Goal: Information Seeking & Learning: Learn about a topic

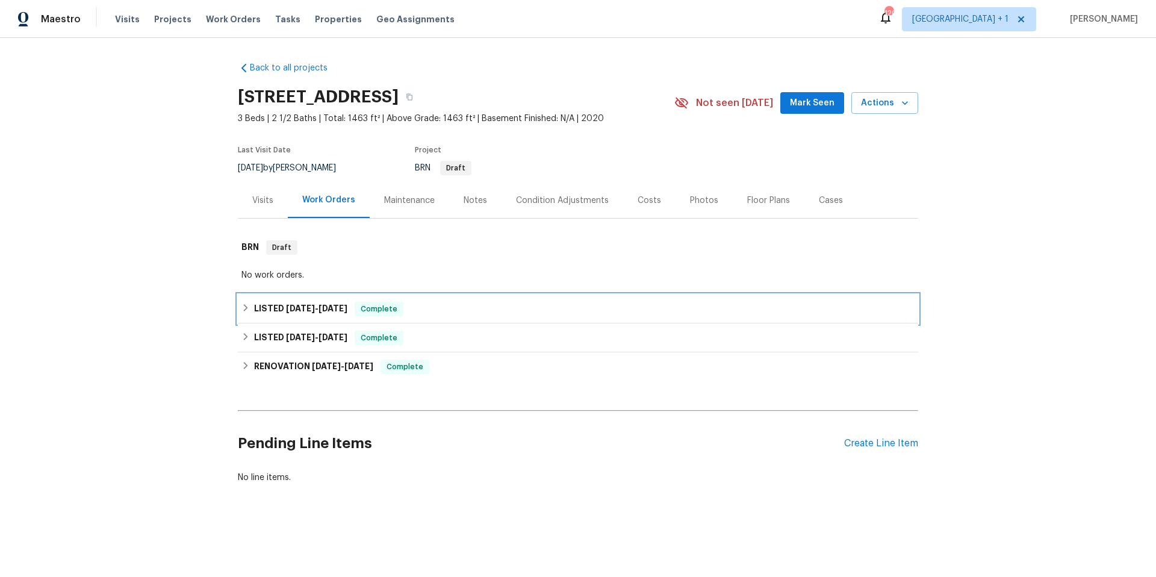
click at [470, 311] on div "LISTED 6/3/25 - 7/18/25 Complete" at bounding box center [577, 309] width 673 height 14
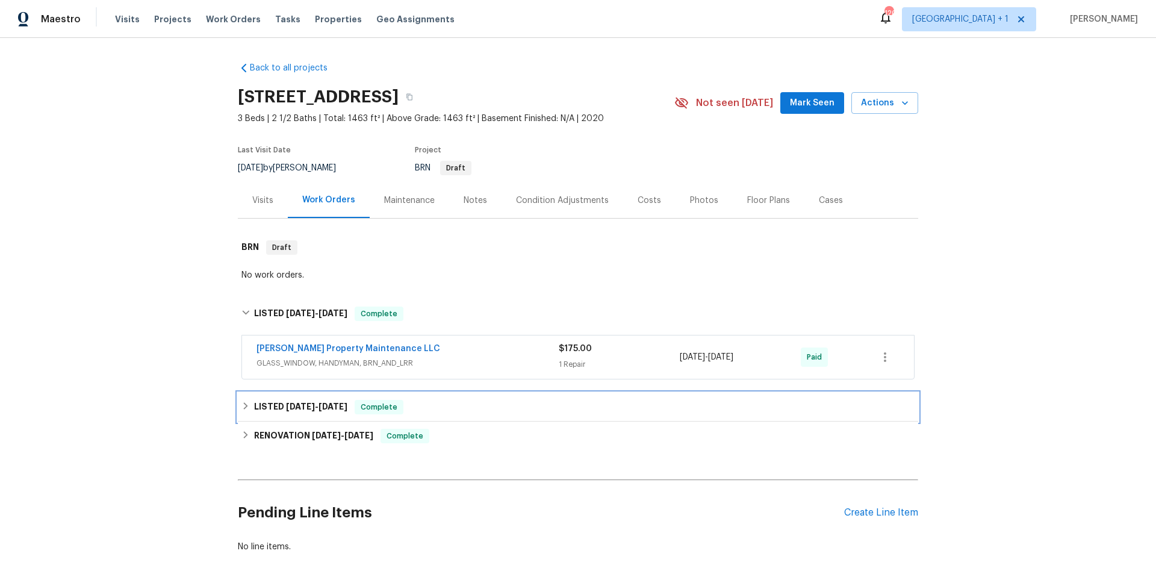
click at [469, 414] on div "LISTED 3/28/25 - 3/29/25 Complete" at bounding box center [577, 407] width 673 height 14
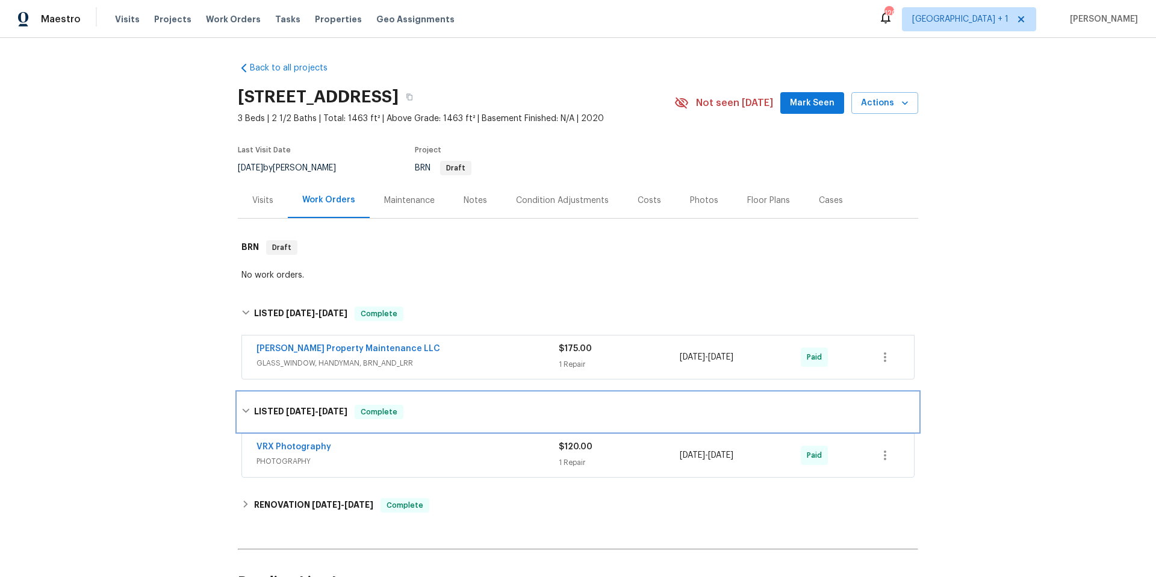
scroll to position [136, 0]
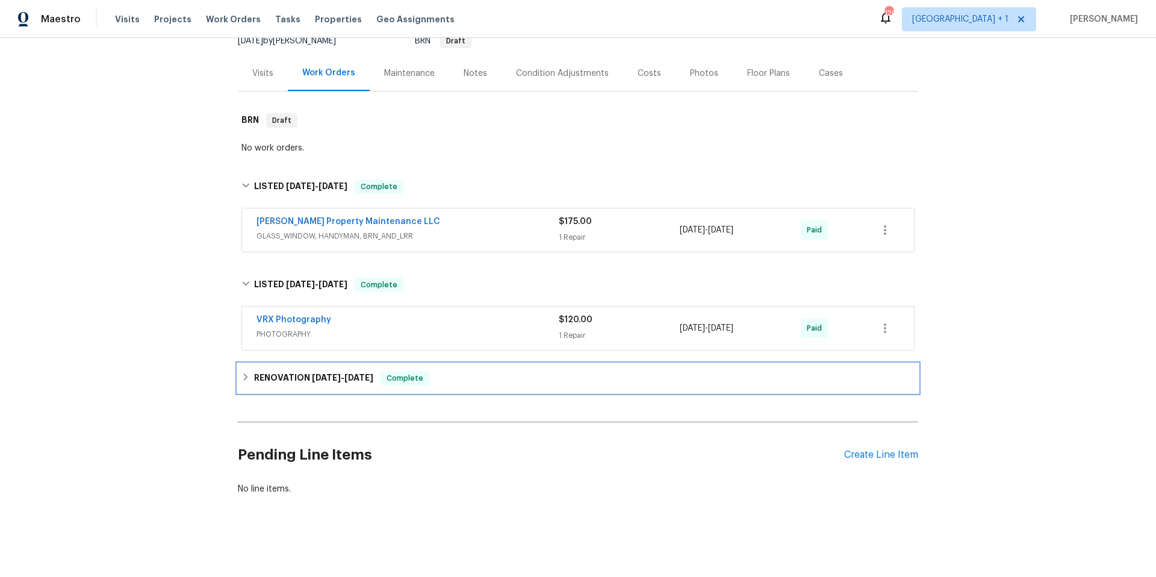
click at [493, 364] on div "RENOVATION 3/20/25 - 3/25/25 Complete" at bounding box center [578, 378] width 680 height 29
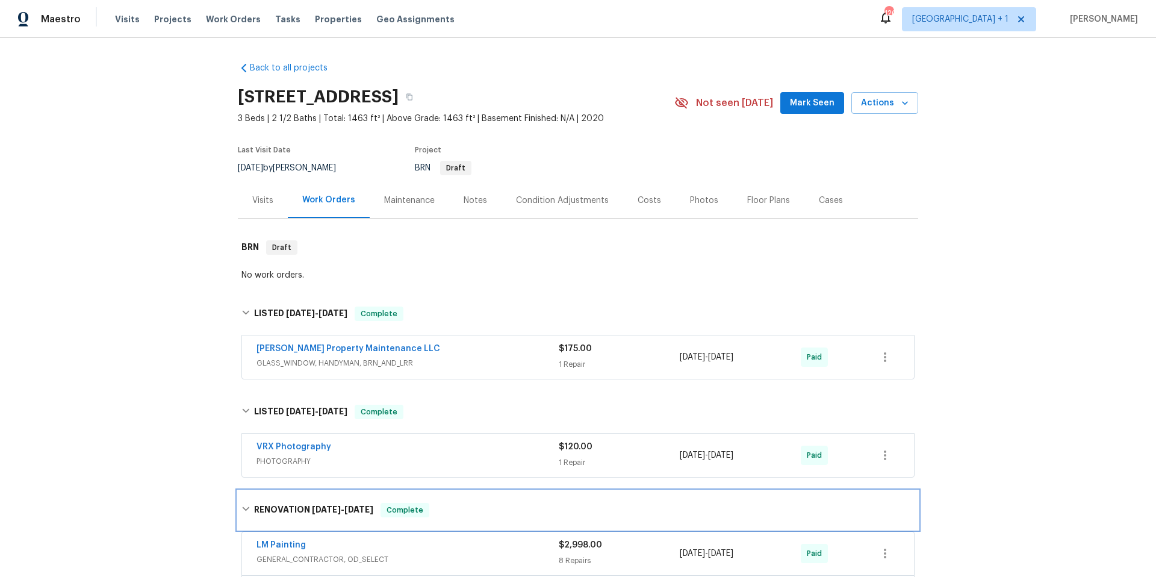
scroll to position [251, 0]
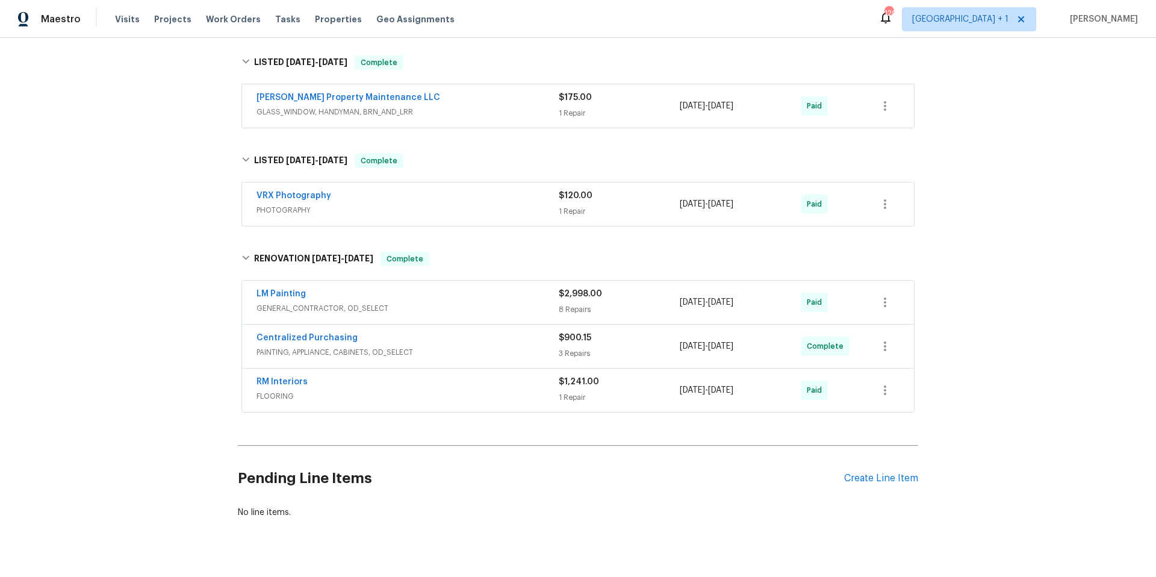
click at [487, 308] on span "GENERAL_CONTRACTOR, OD_SELECT" at bounding box center [408, 308] width 302 height 12
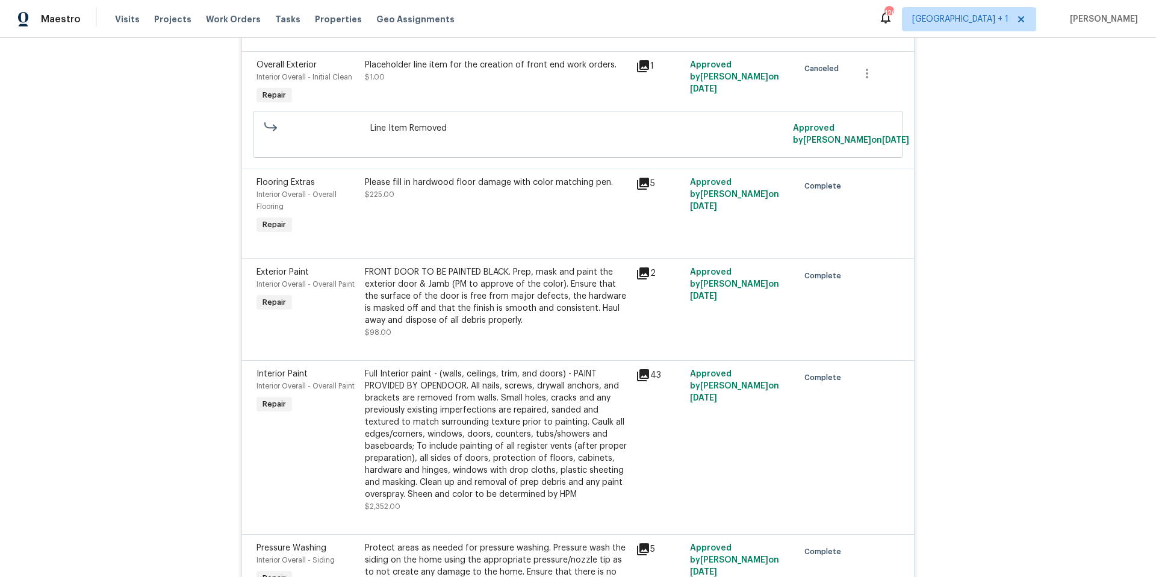
scroll to position [1219, 0]
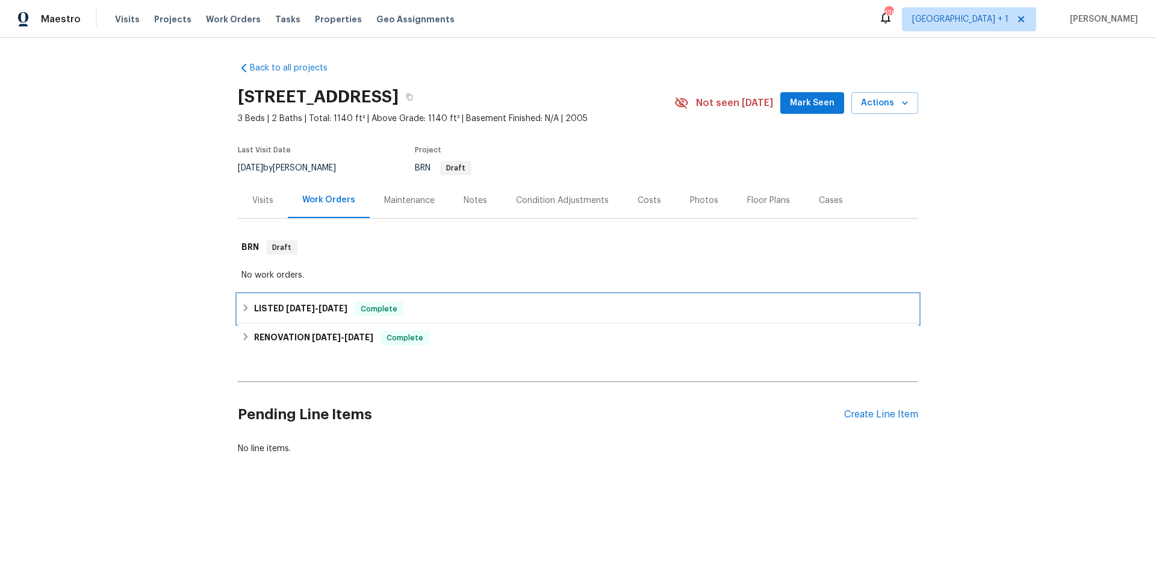
click at [474, 305] on div "LISTED [DATE] - [DATE] Complete" at bounding box center [577, 309] width 673 height 14
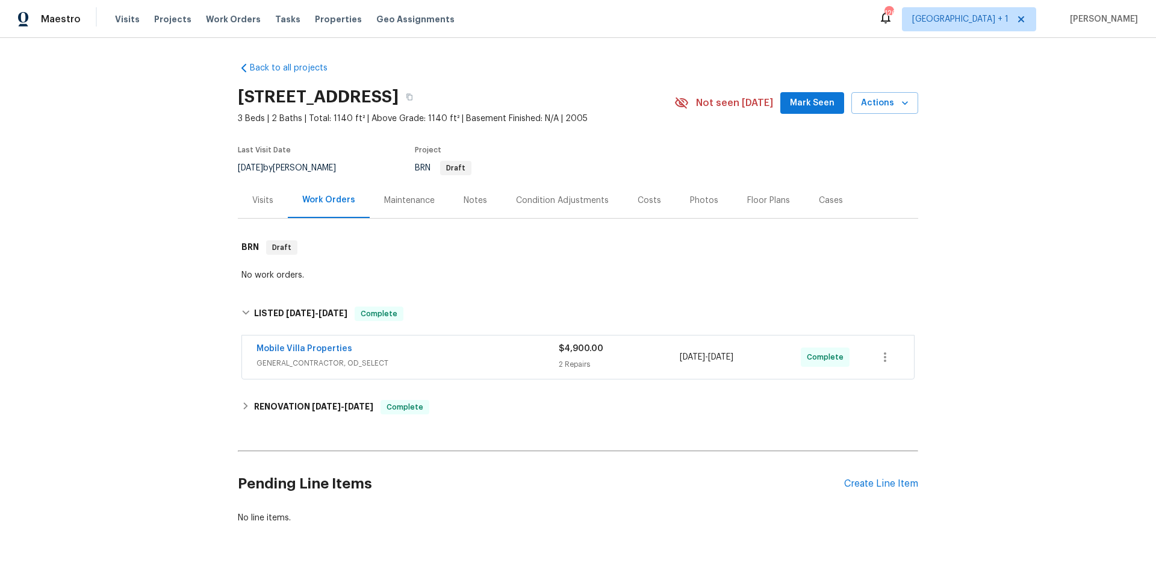
click at [476, 348] on div "Mobile Villa Properties" at bounding box center [408, 350] width 302 height 14
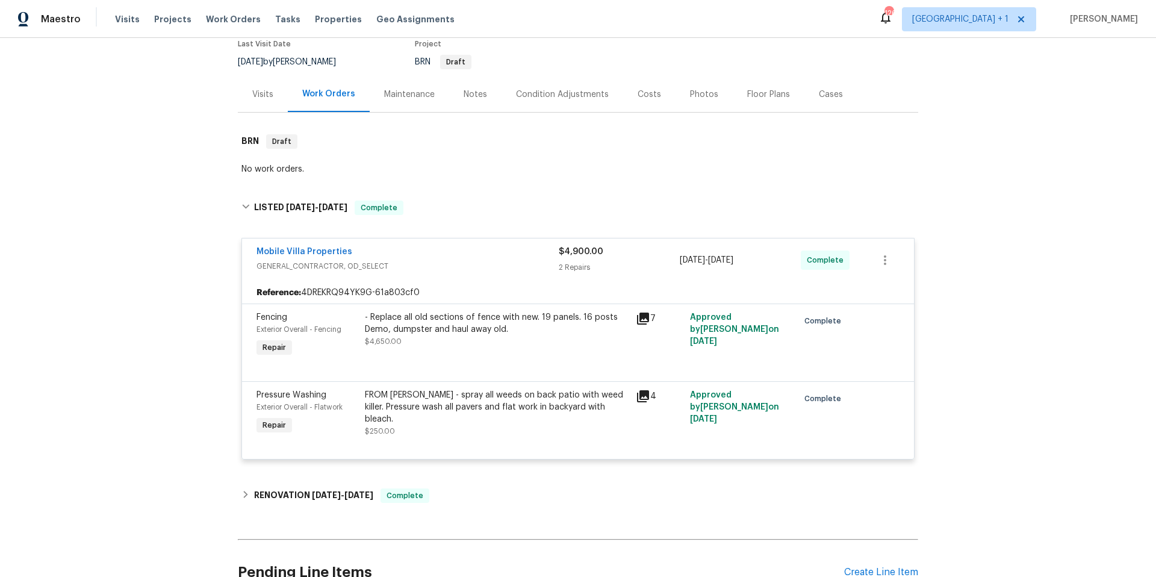
scroll to position [232, 0]
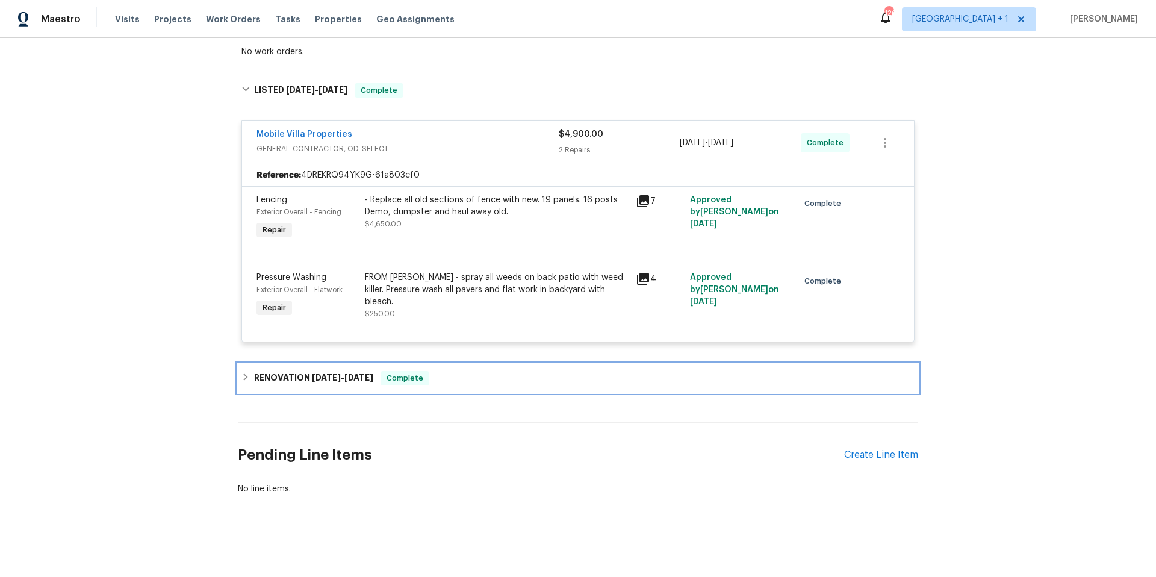
click at [473, 373] on div "RENOVATION [DATE] - [DATE] Complete" at bounding box center [577, 378] width 673 height 14
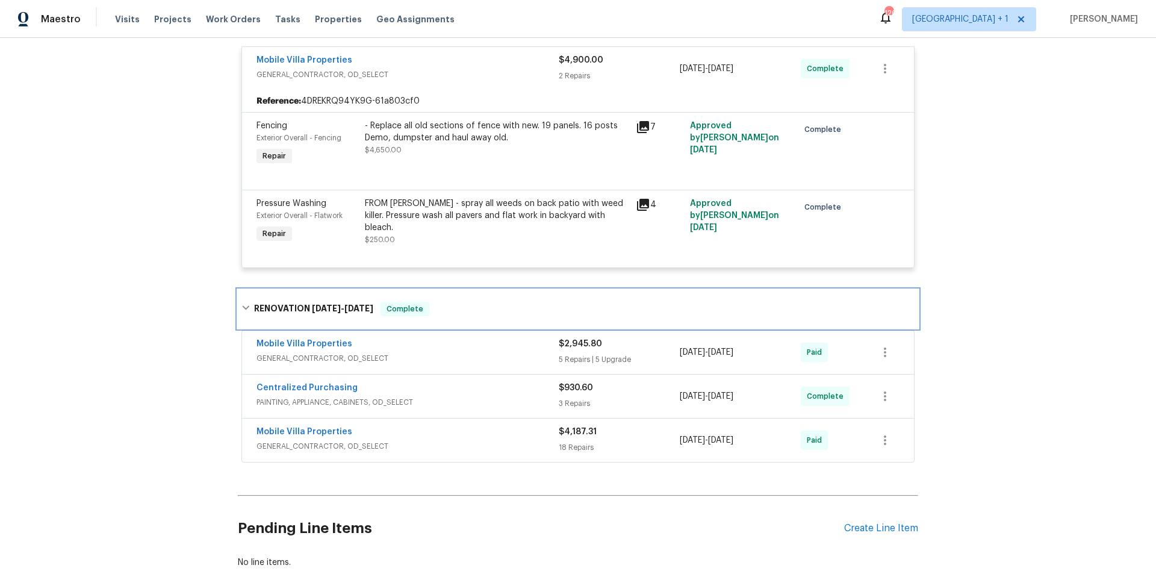
scroll to position [314, 0]
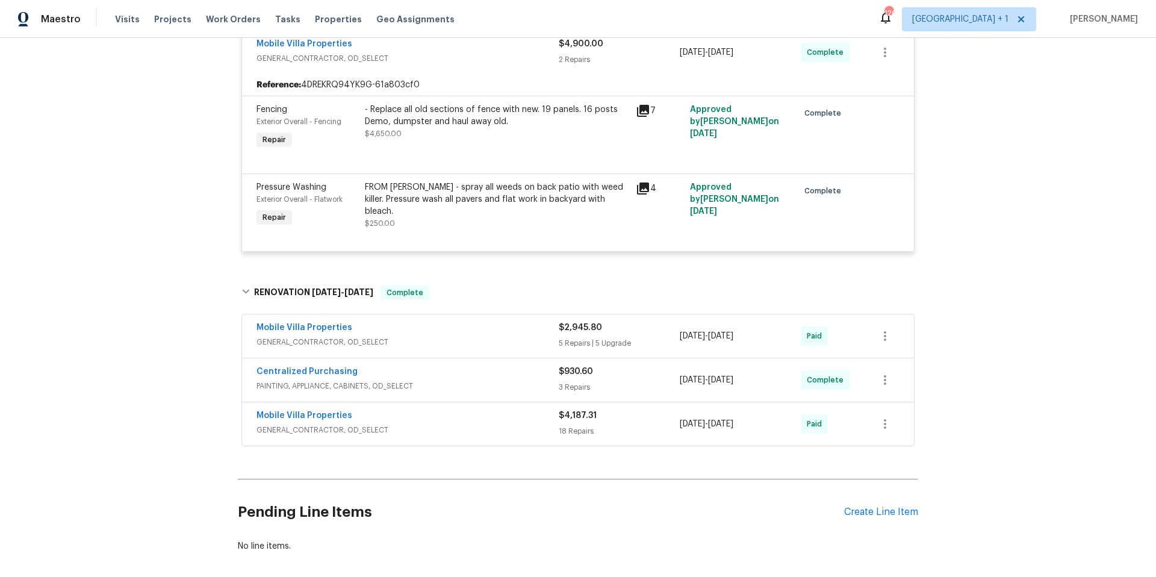
click at [482, 332] on div "Mobile Villa Properties" at bounding box center [408, 329] width 302 height 14
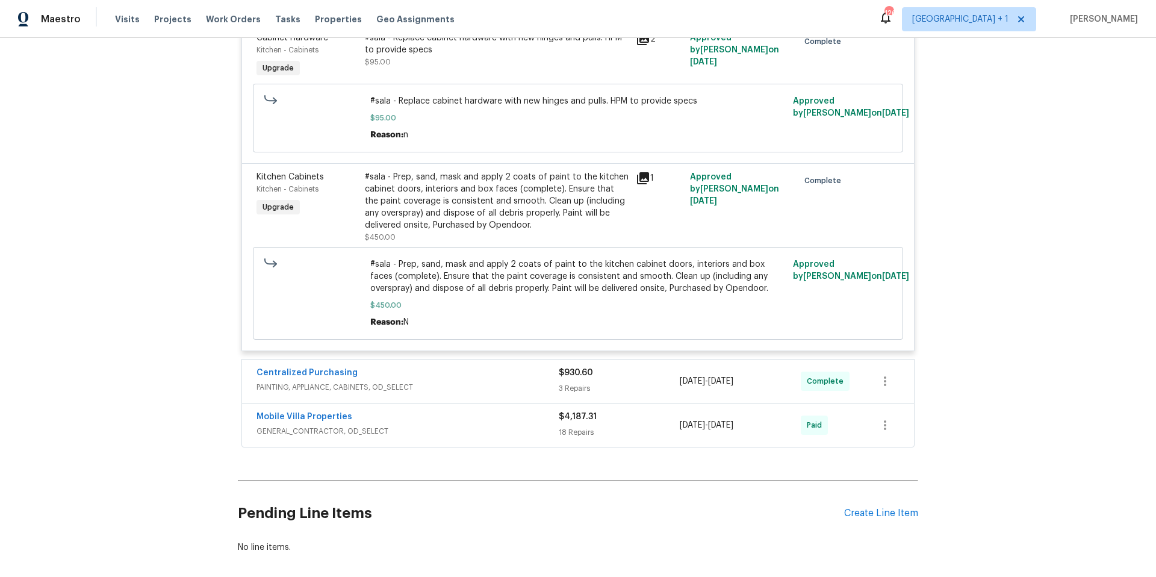
scroll to position [1705, 0]
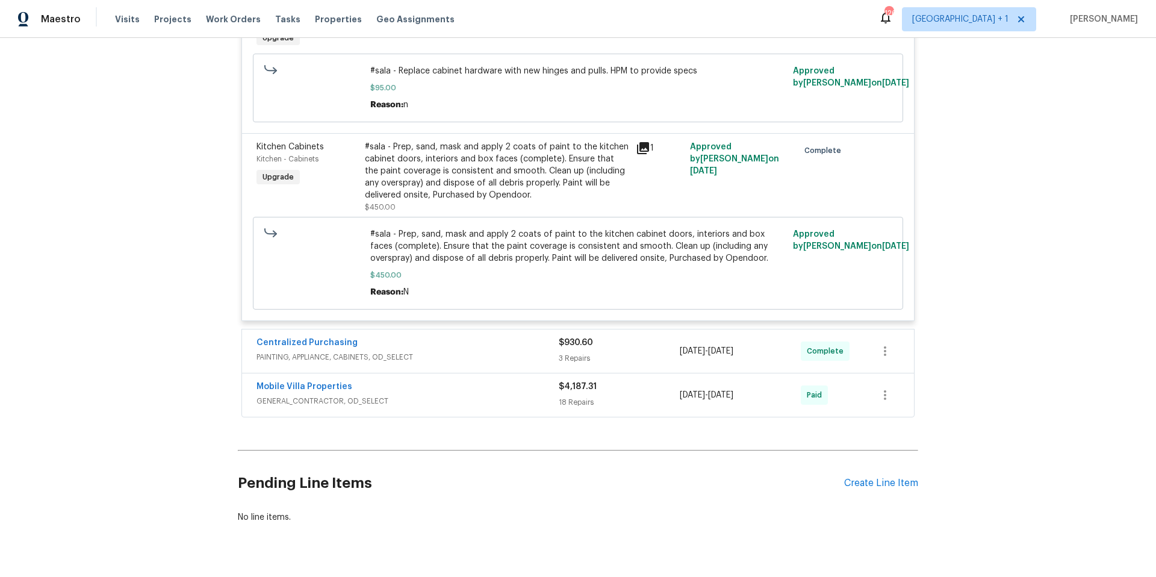
click at [458, 397] on span "GENERAL_CONTRACTOR, OD_SELECT" at bounding box center [408, 401] width 302 height 12
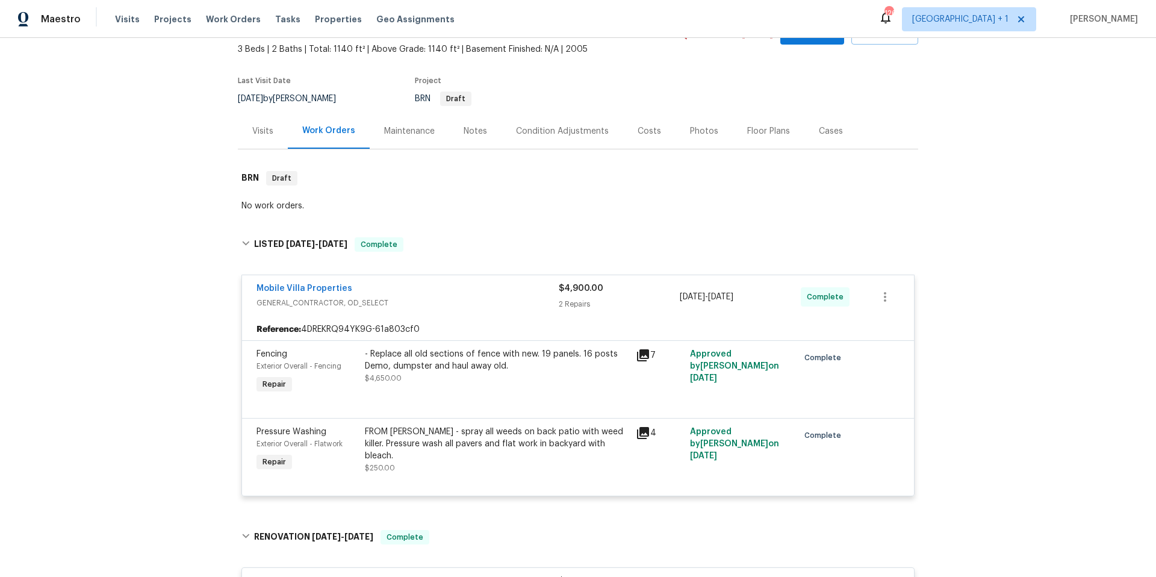
scroll to position [0, 0]
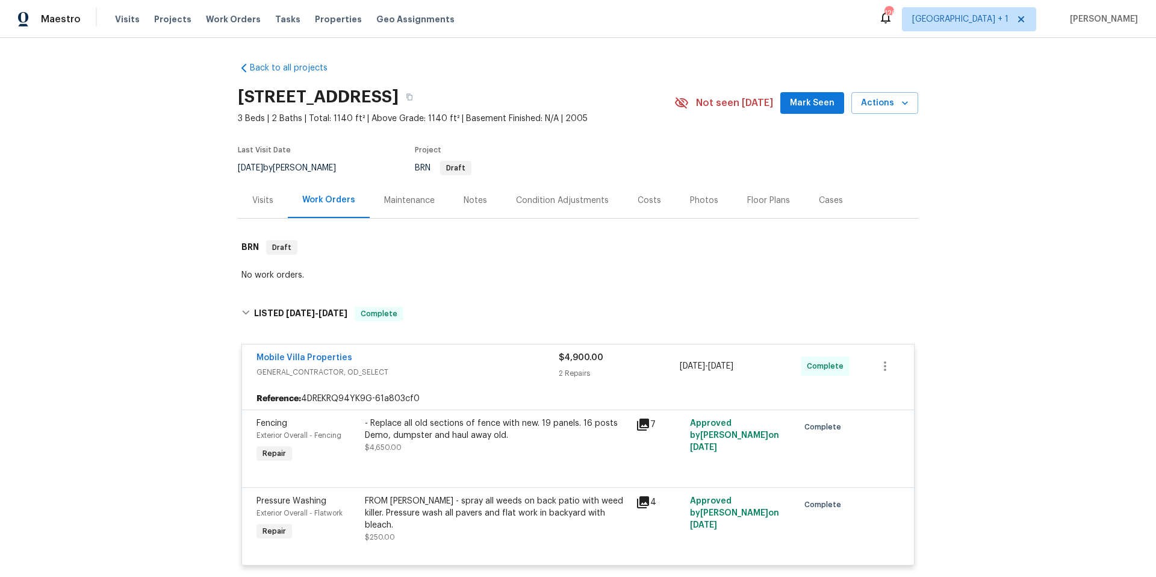
click at [259, 202] on div "Visits" at bounding box center [262, 201] width 21 height 12
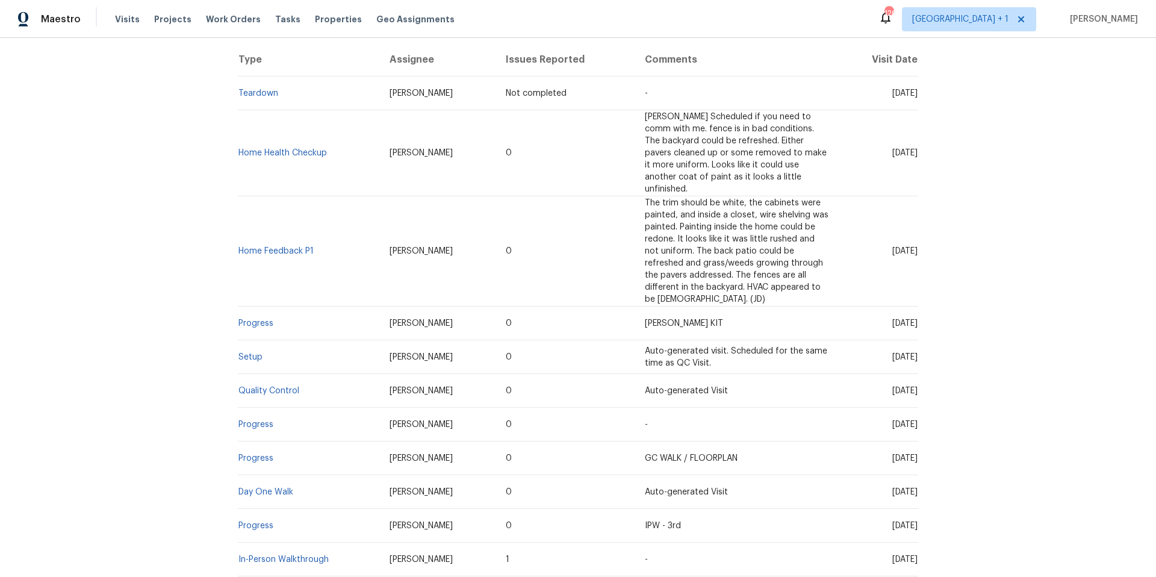
scroll to position [310, 0]
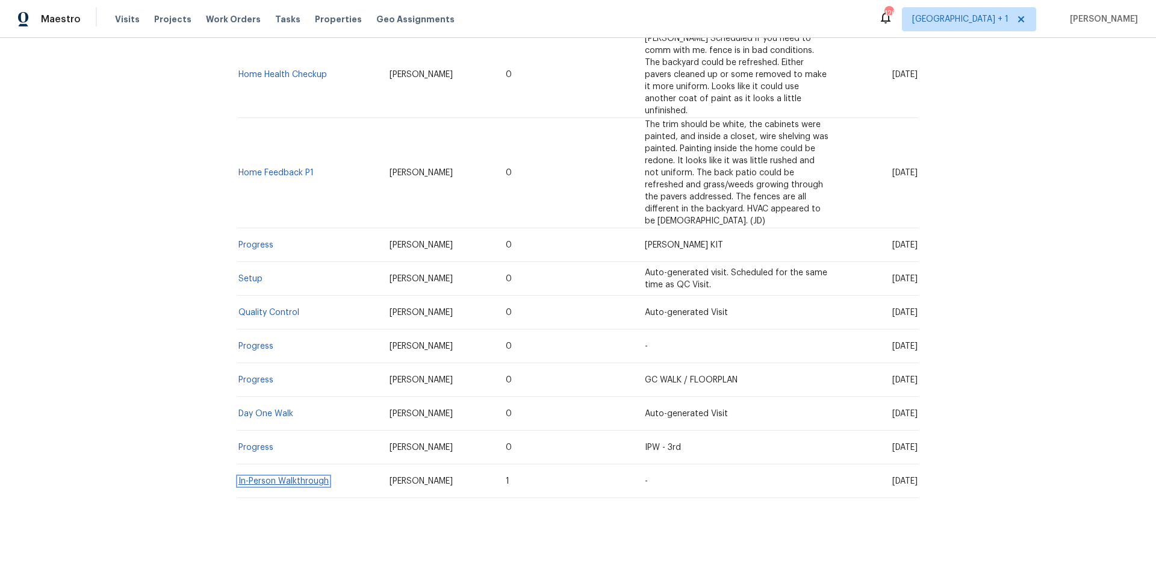
click at [285, 477] on link "In-Person Walkthrough" at bounding box center [283, 481] width 90 height 8
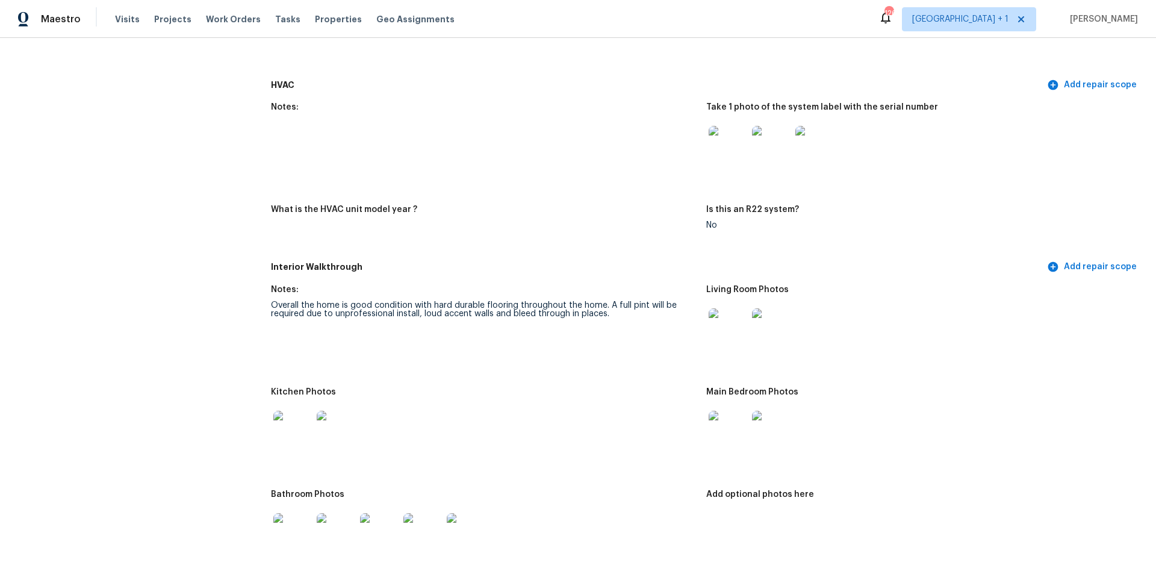
scroll to position [886, 0]
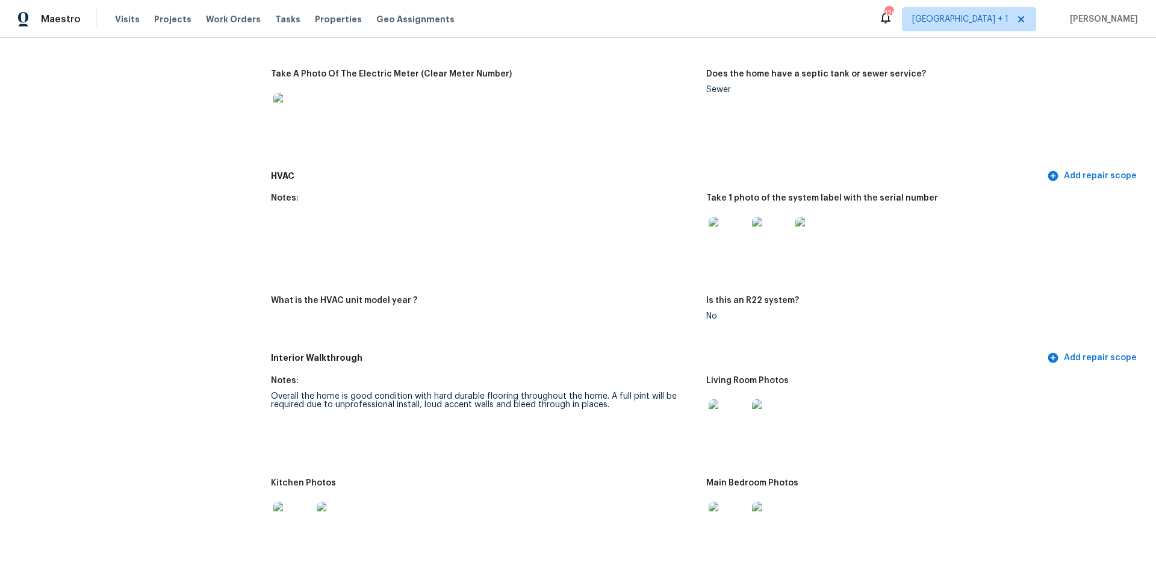
click at [718, 238] on img at bounding box center [728, 236] width 39 height 39
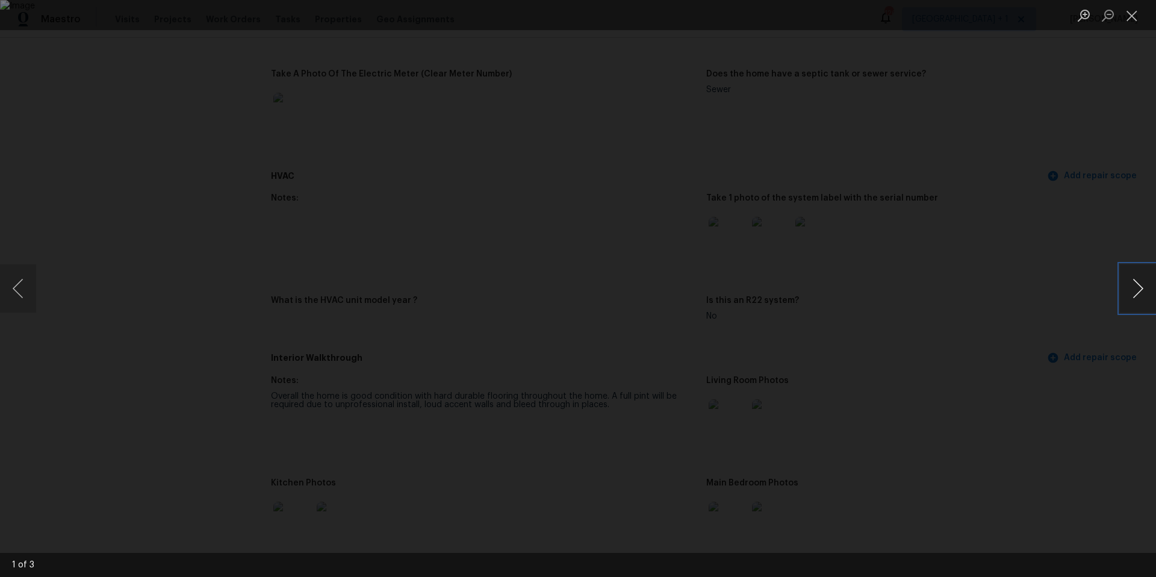
click at [1136, 285] on button "Next image" at bounding box center [1138, 288] width 36 height 48
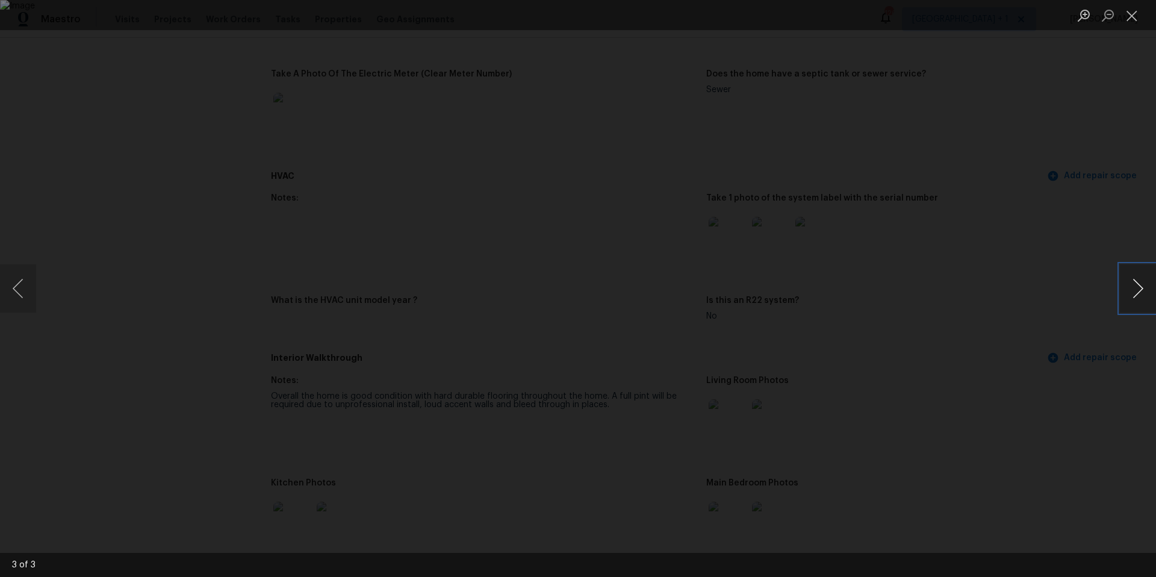
click at [1136, 285] on button "Next image" at bounding box center [1138, 288] width 36 height 48
click at [1130, 18] on button "Close lightbox" at bounding box center [1132, 15] width 24 height 21
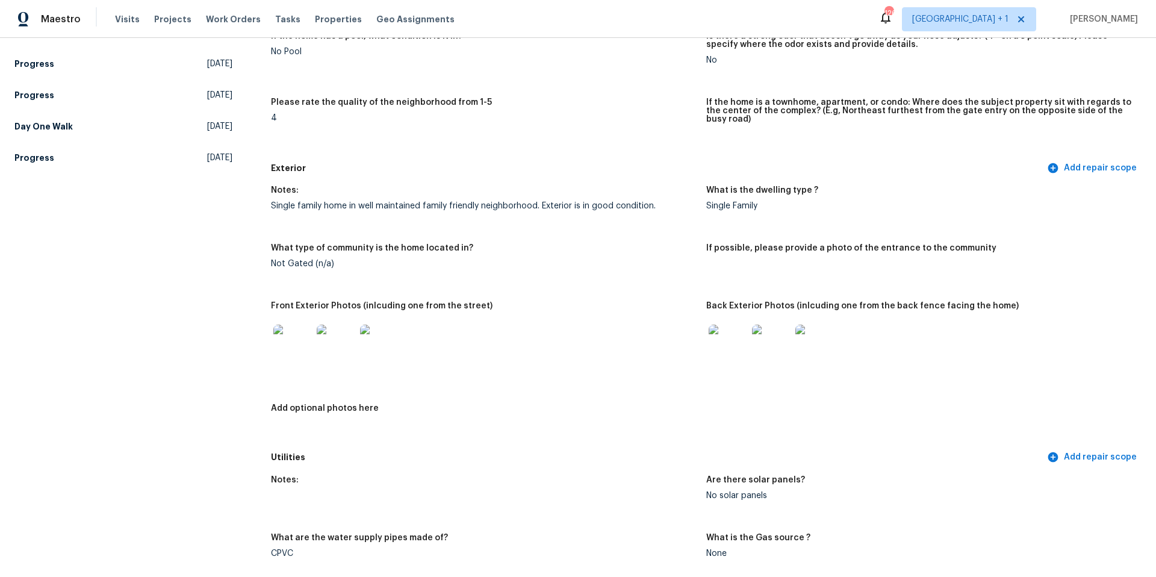
scroll to position [0, 0]
